Goal: Task Accomplishment & Management: Manage account settings

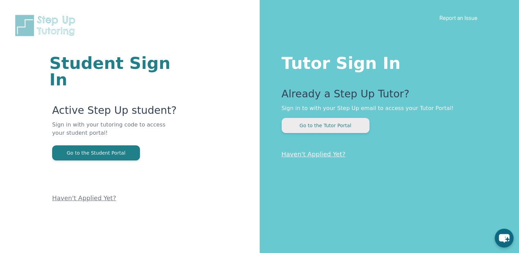
click at [306, 126] on button "Go to the Tutor Portal" at bounding box center [325, 125] width 88 height 15
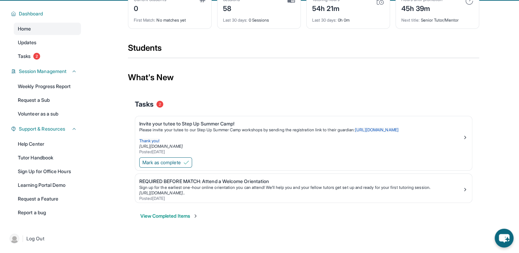
scroll to position [44, 0]
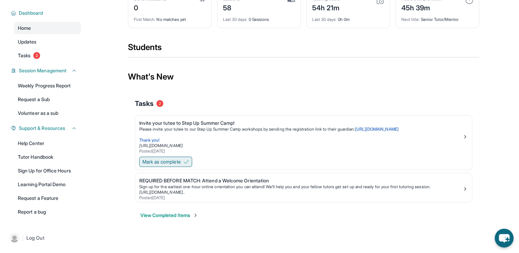
click at [184, 163] on button "Mark as complete" at bounding box center [165, 162] width 53 height 10
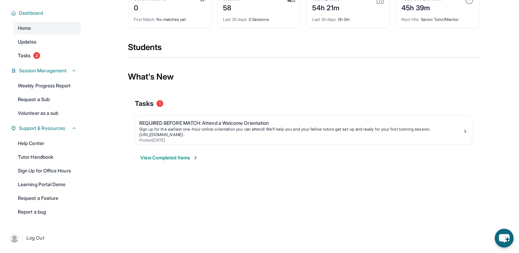
click at [165, 159] on button "View Completed Items" at bounding box center [169, 157] width 58 height 7
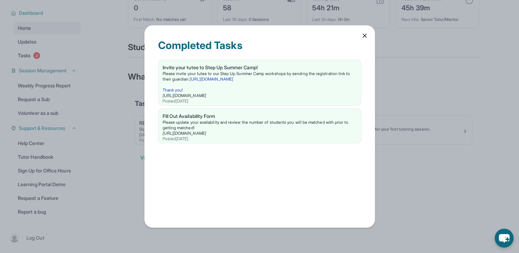
click at [366, 34] on icon at bounding box center [364, 35] width 7 height 7
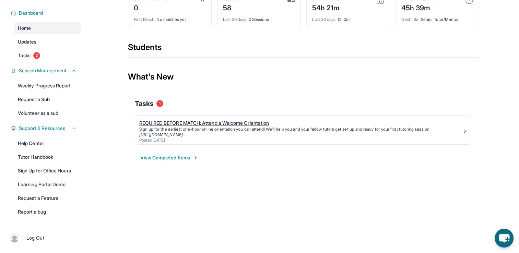
scroll to position [0, 0]
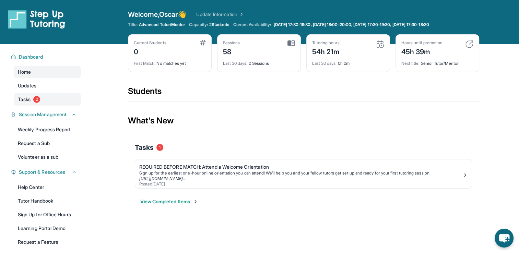
click at [21, 98] on span "Tasks" at bounding box center [24, 99] width 13 height 7
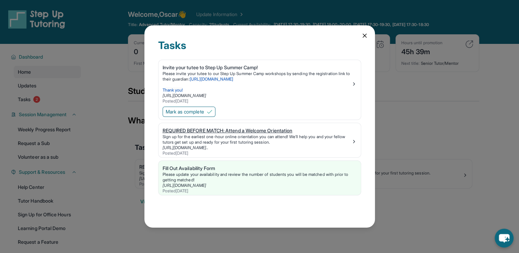
click at [356, 140] on img at bounding box center [353, 141] width 5 height 5
click at [202, 112] on span "Mark as complete" at bounding box center [185, 111] width 38 height 7
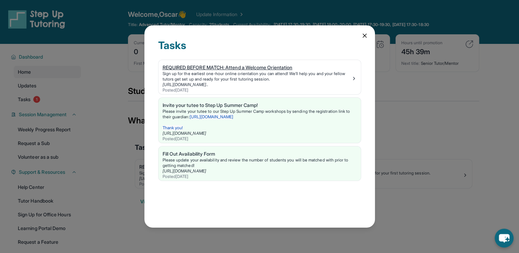
click at [352, 80] on img at bounding box center [353, 78] width 5 height 5
click at [365, 38] on icon at bounding box center [364, 35] width 7 height 7
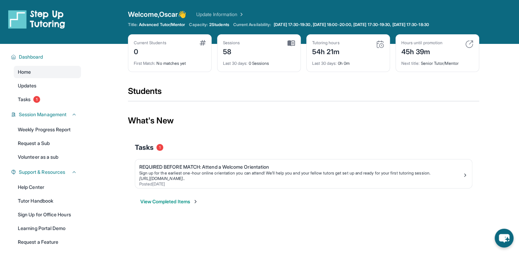
click at [291, 43] on img at bounding box center [291, 43] width 8 height 6
click at [200, 42] on img at bounding box center [202, 42] width 6 height 5
click at [222, 26] on span "2 Students" at bounding box center [219, 24] width 20 height 5
click at [244, 14] on link "Update Information" at bounding box center [220, 14] width 48 height 7
